Goal: Information Seeking & Learning: Find specific fact

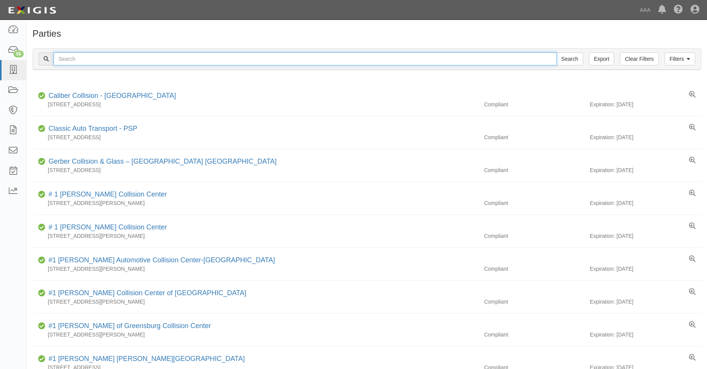
click at [108, 55] on input "text" at bounding box center [304, 58] width 503 height 13
type input "31659"
click at [556, 52] on input "Search" at bounding box center [569, 58] width 27 height 13
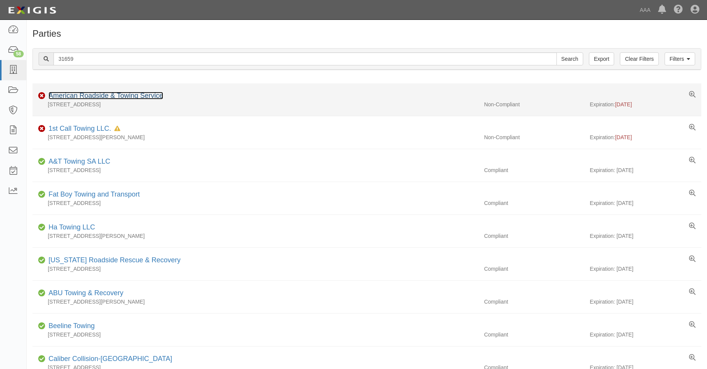
click at [93, 94] on link "American Roadside & Towing Service" at bounding box center [106, 96] width 115 height 8
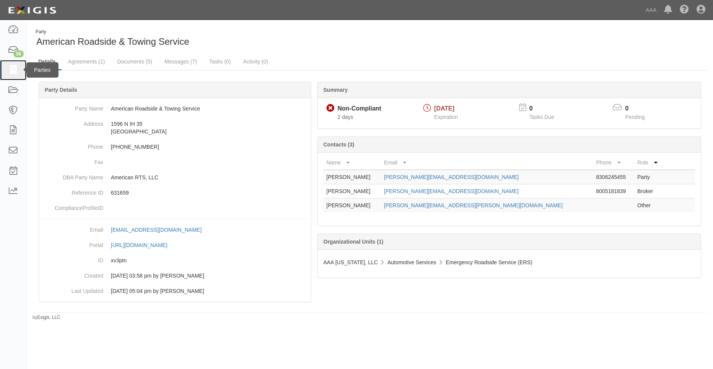
click at [14, 66] on icon at bounding box center [13, 70] width 11 height 9
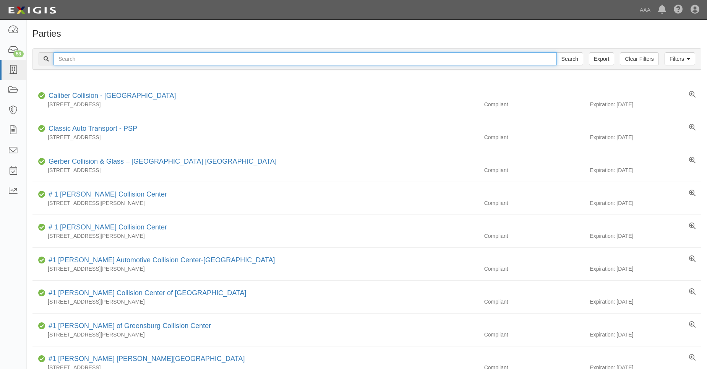
click at [76, 56] on input "text" at bounding box center [304, 58] width 503 height 13
type input "31206"
click at [556, 52] on input "Search" at bounding box center [569, 58] width 27 height 13
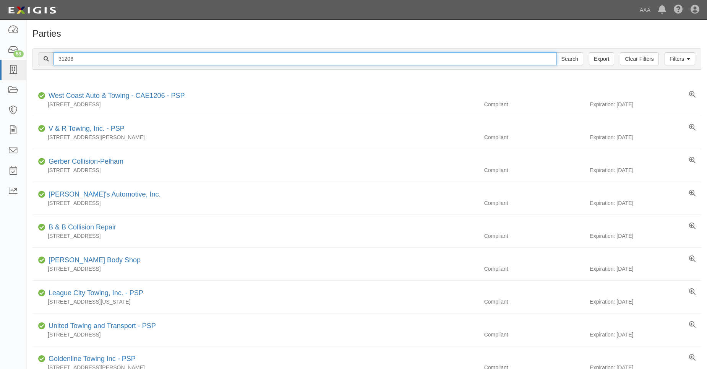
click at [79, 62] on input "31206" at bounding box center [304, 58] width 503 height 13
drag, startPoint x: 67, startPoint y: 60, endPoint x: 82, endPoint y: 60, distance: 14.9
click at [82, 60] on input "31206" at bounding box center [304, 58] width 503 height 13
type input "31246"
click at [556, 52] on input "Search" at bounding box center [569, 58] width 27 height 13
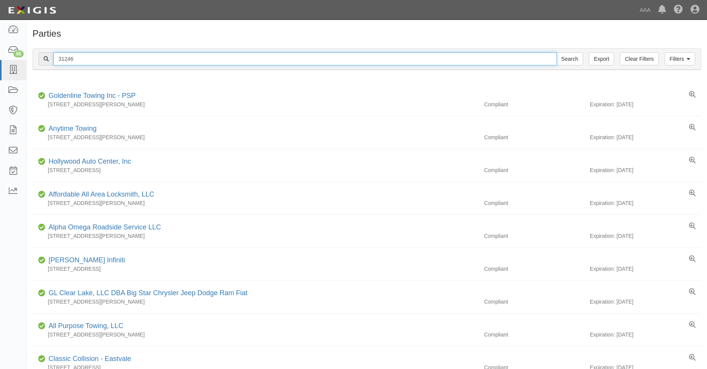
click at [79, 55] on input "31246" at bounding box center [304, 58] width 503 height 13
drag, startPoint x: 65, startPoint y: 60, endPoint x: 80, endPoint y: 61, distance: 15.7
click at [80, 61] on input "31246" at bounding box center [304, 58] width 503 height 13
type input "31651"
click at [556, 52] on input "Search" at bounding box center [569, 58] width 27 height 13
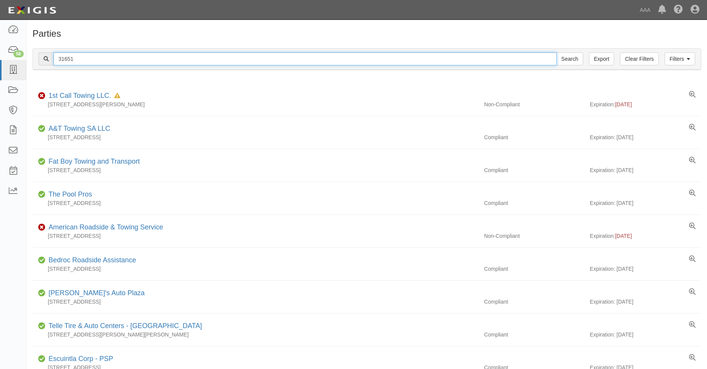
drag, startPoint x: 63, startPoint y: 62, endPoint x: 81, endPoint y: 62, distance: 17.6
click at [81, 62] on input "31651" at bounding box center [304, 58] width 503 height 13
type input "31811"
click at [556, 52] on input "Search" at bounding box center [569, 58] width 27 height 13
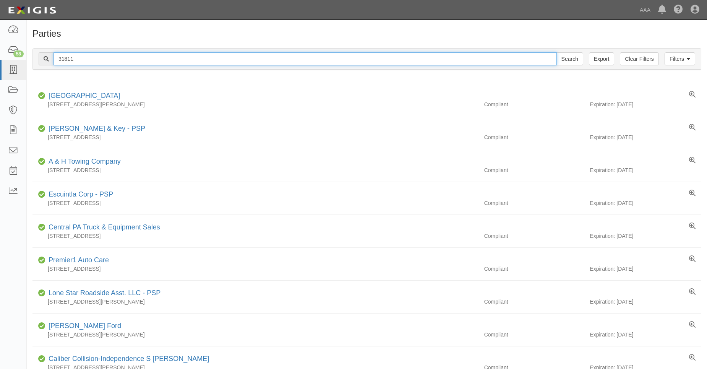
click at [66, 60] on input "31811" at bounding box center [304, 58] width 503 height 13
drag, startPoint x: 64, startPoint y: 60, endPoint x: 81, endPoint y: 60, distance: 17.6
click at [81, 60] on input "31811" at bounding box center [304, 58] width 503 height 13
type input "31218"
click at [556, 52] on input "Search" at bounding box center [569, 58] width 27 height 13
